Goal: Task Accomplishment & Management: Use online tool/utility

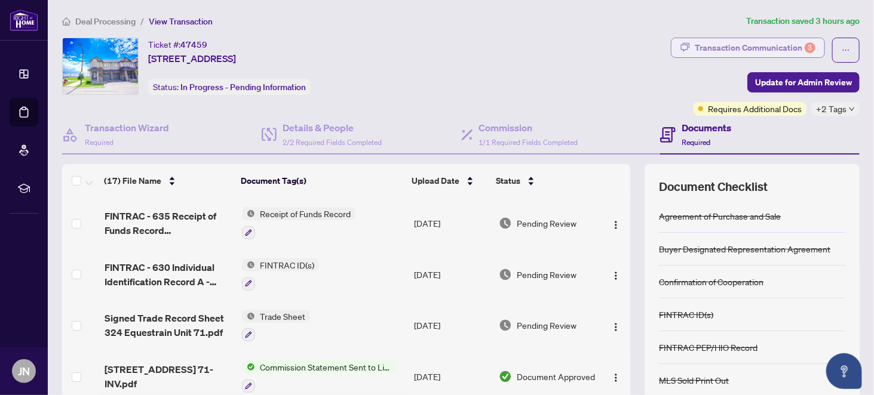
click at [736, 45] on div "Transaction Communication 3" at bounding box center [755, 47] width 121 height 19
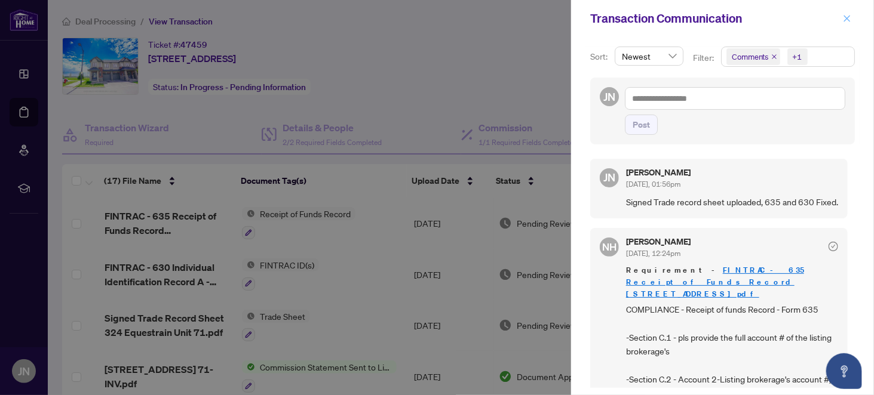
click at [845, 14] on icon "close" at bounding box center [847, 18] width 8 height 8
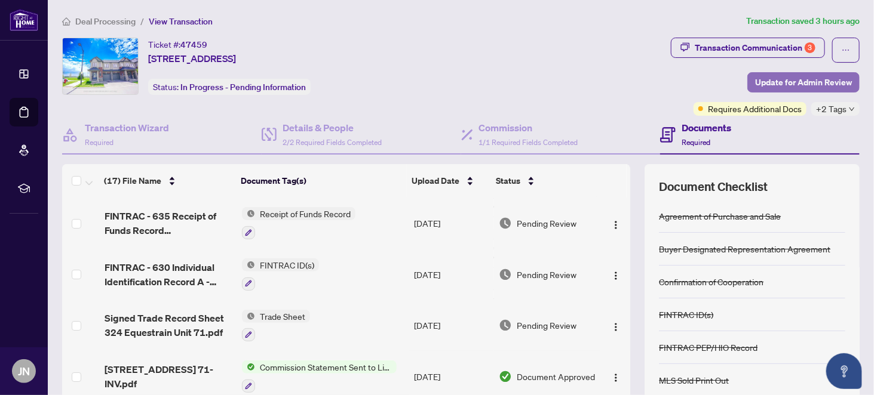
click at [791, 81] on span "Update for Admin Review" at bounding box center [803, 82] width 97 height 19
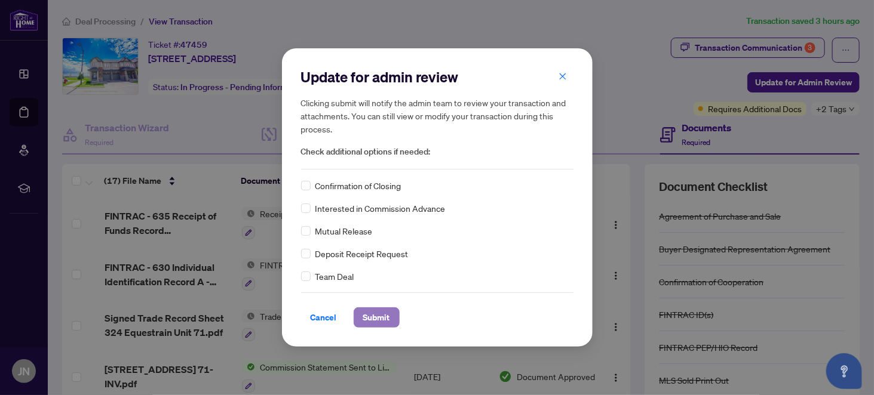
click at [378, 311] on span "Submit" at bounding box center [376, 317] width 27 height 19
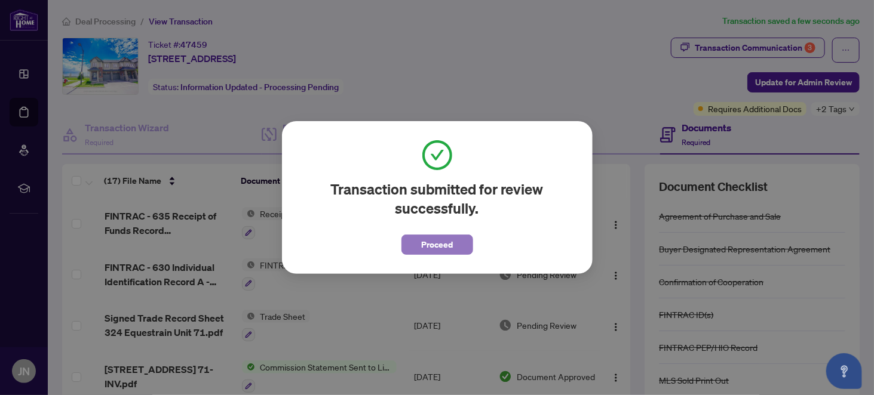
click at [428, 250] on span "Proceed" at bounding box center [437, 244] width 32 height 19
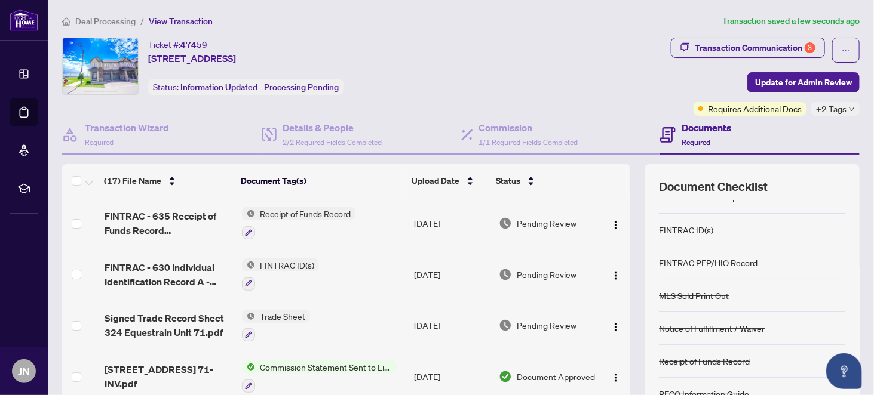
scroll to position [120, 0]
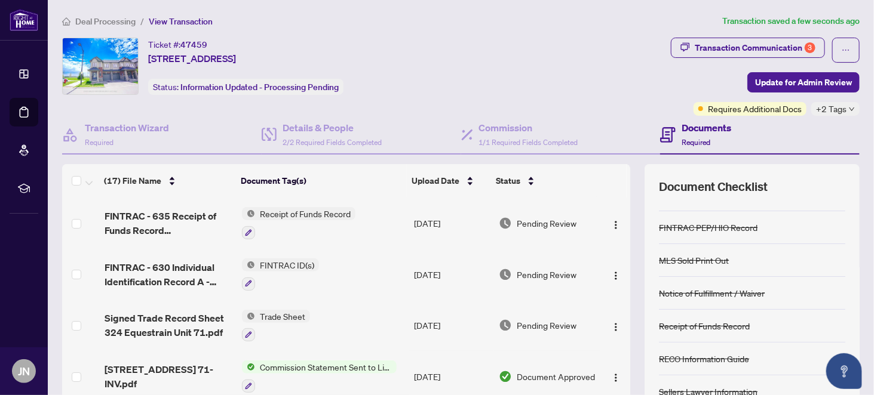
click at [115, 21] on span "Deal Processing" at bounding box center [105, 21] width 60 height 11
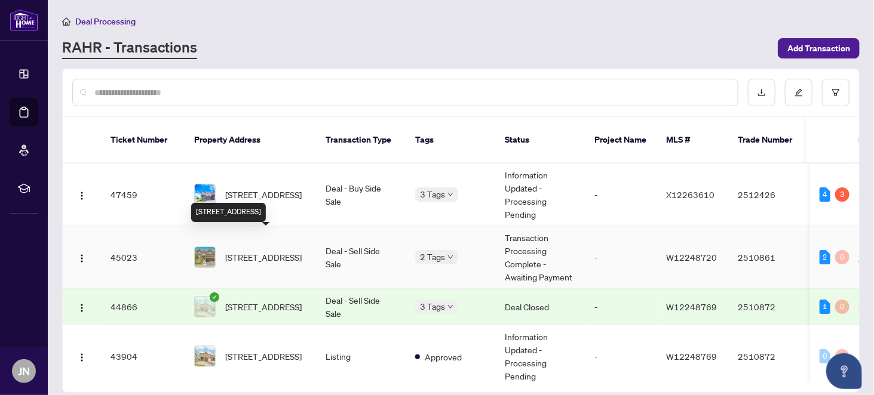
click at [256, 251] on span "[STREET_ADDRESS]" at bounding box center [263, 257] width 76 height 13
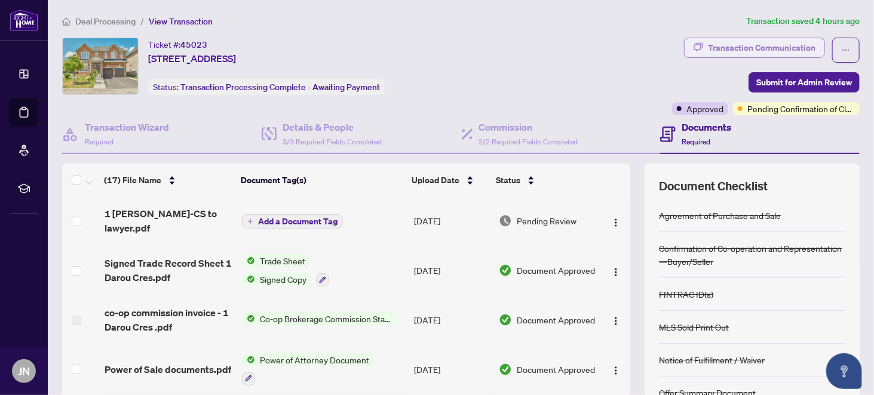
click at [748, 45] on div "Transaction Communication" at bounding box center [762, 47] width 108 height 19
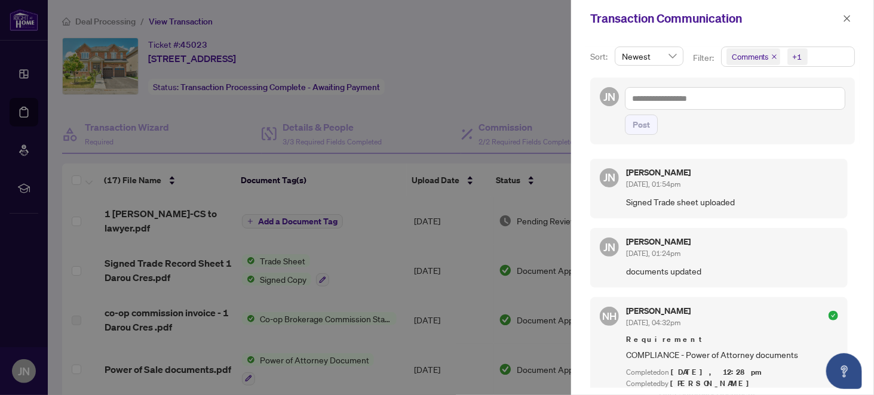
click at [521, 82] on div at bounding box center [437, 197] width 874 height 395
click at [849, 17] on icon "close" at bounding box center [847, 18] width 8 height 8
